Goal: Navigation & Orientation: Go to known website

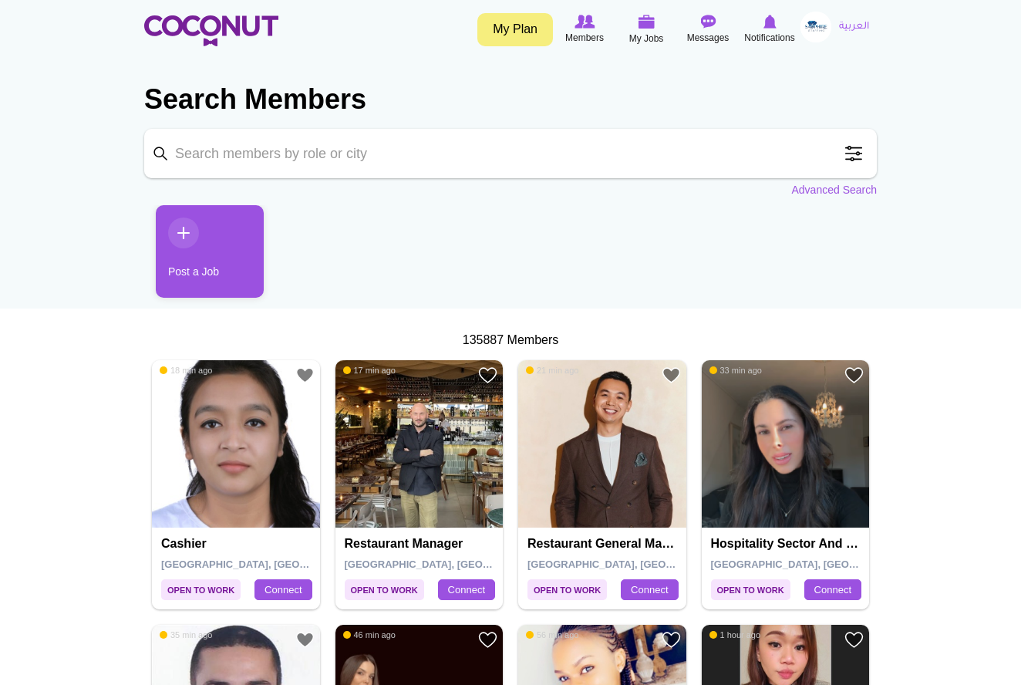
click at [854, 26] on link "العربية" at bounding box center [853, 27] width 45 height 31
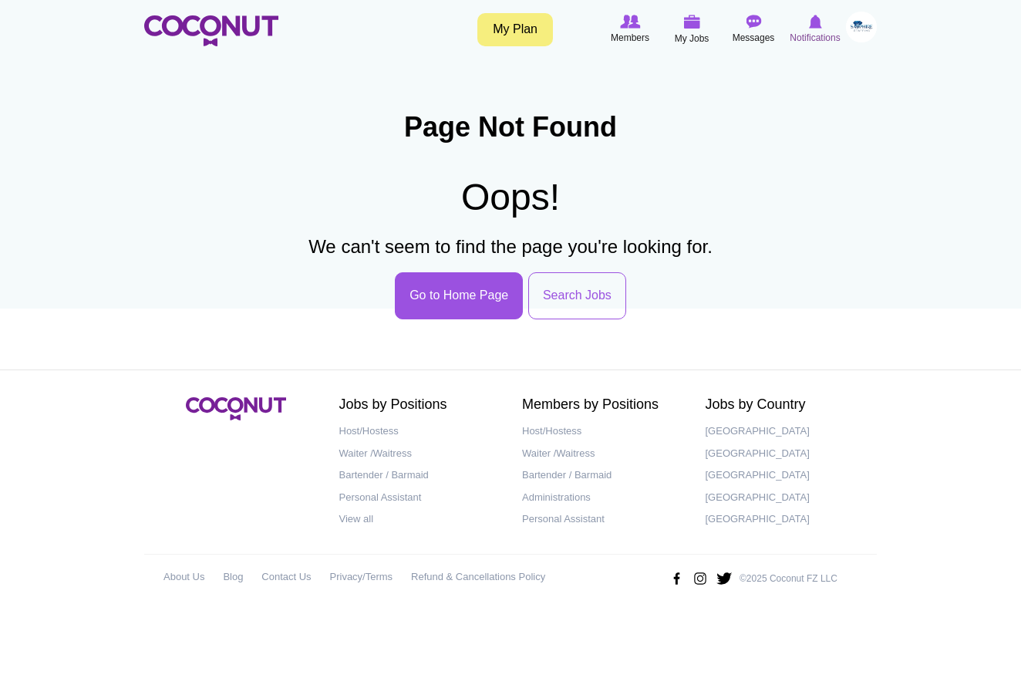
click at [814, 26] on img at bounding box center [815, 22] width 13 height 14
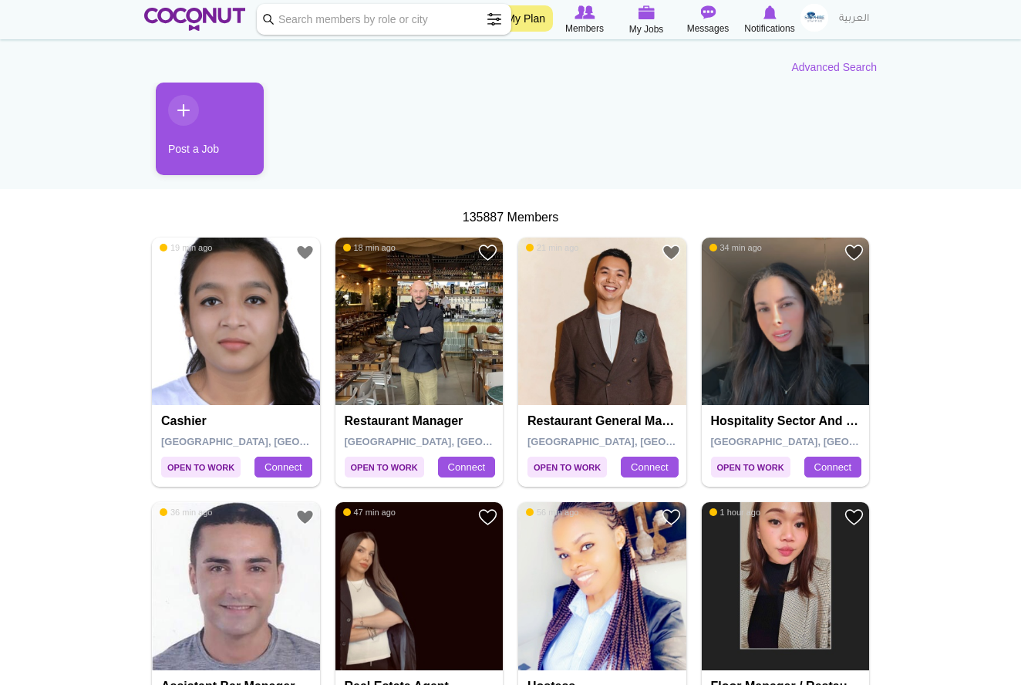
scroll to position [118, 0]
